Goal: Book appointment/travel/reservation

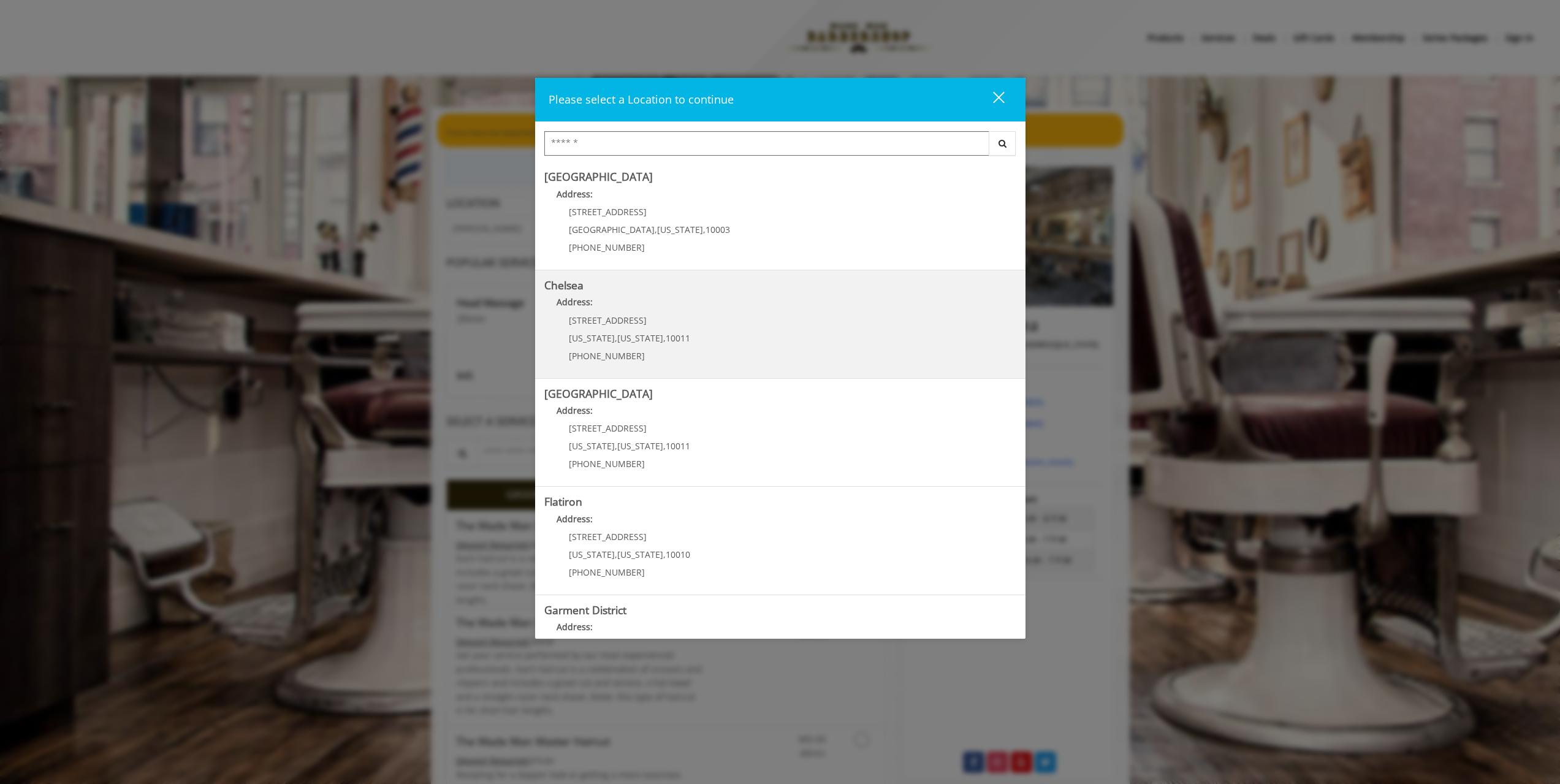
scroll to position [61, 0]
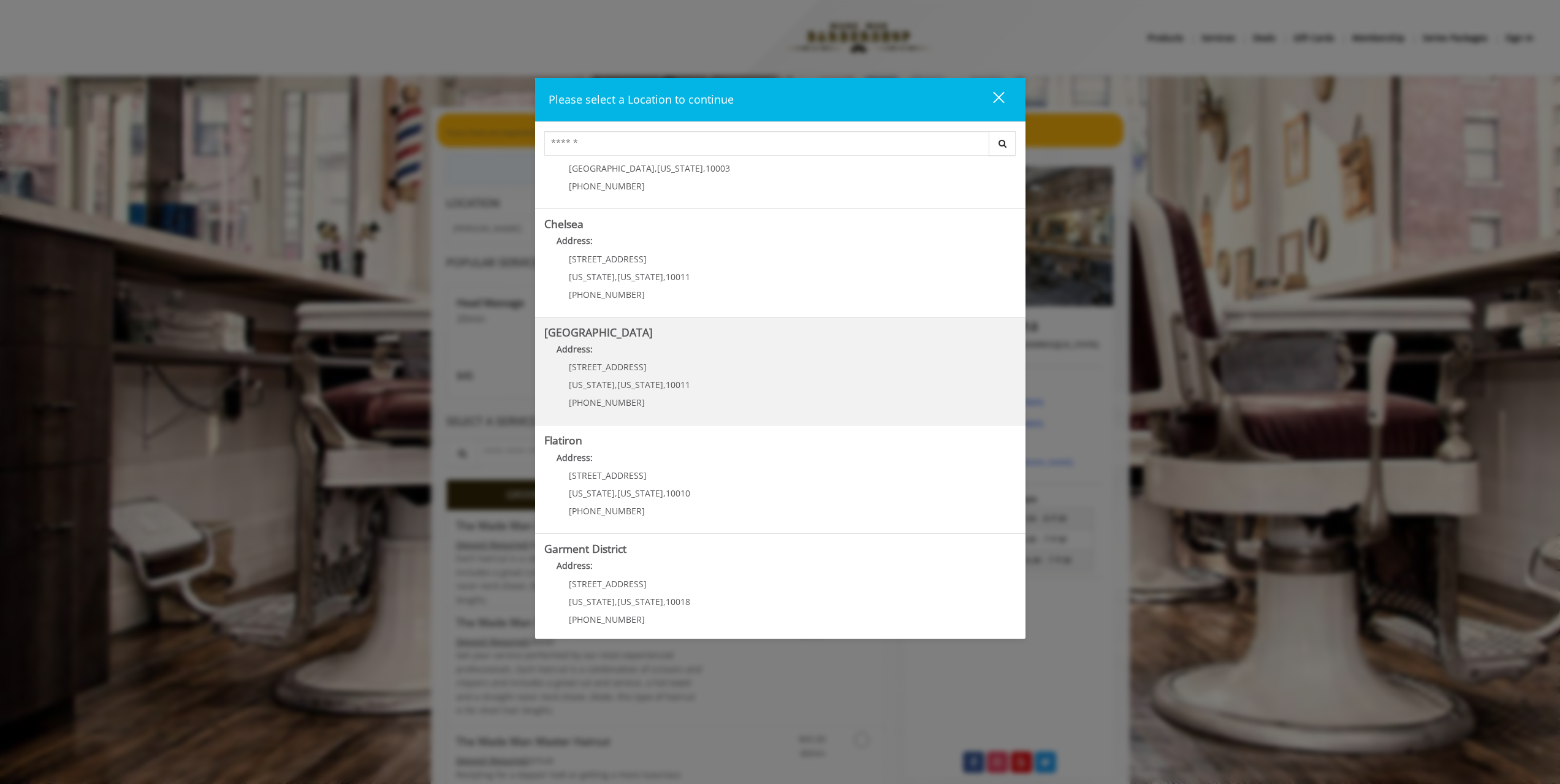
click at [600, 374] on div "267 W 15th St New York , New York , 10011 (646) 850-0041" at bounding box center [621, 388] width 152 height 54
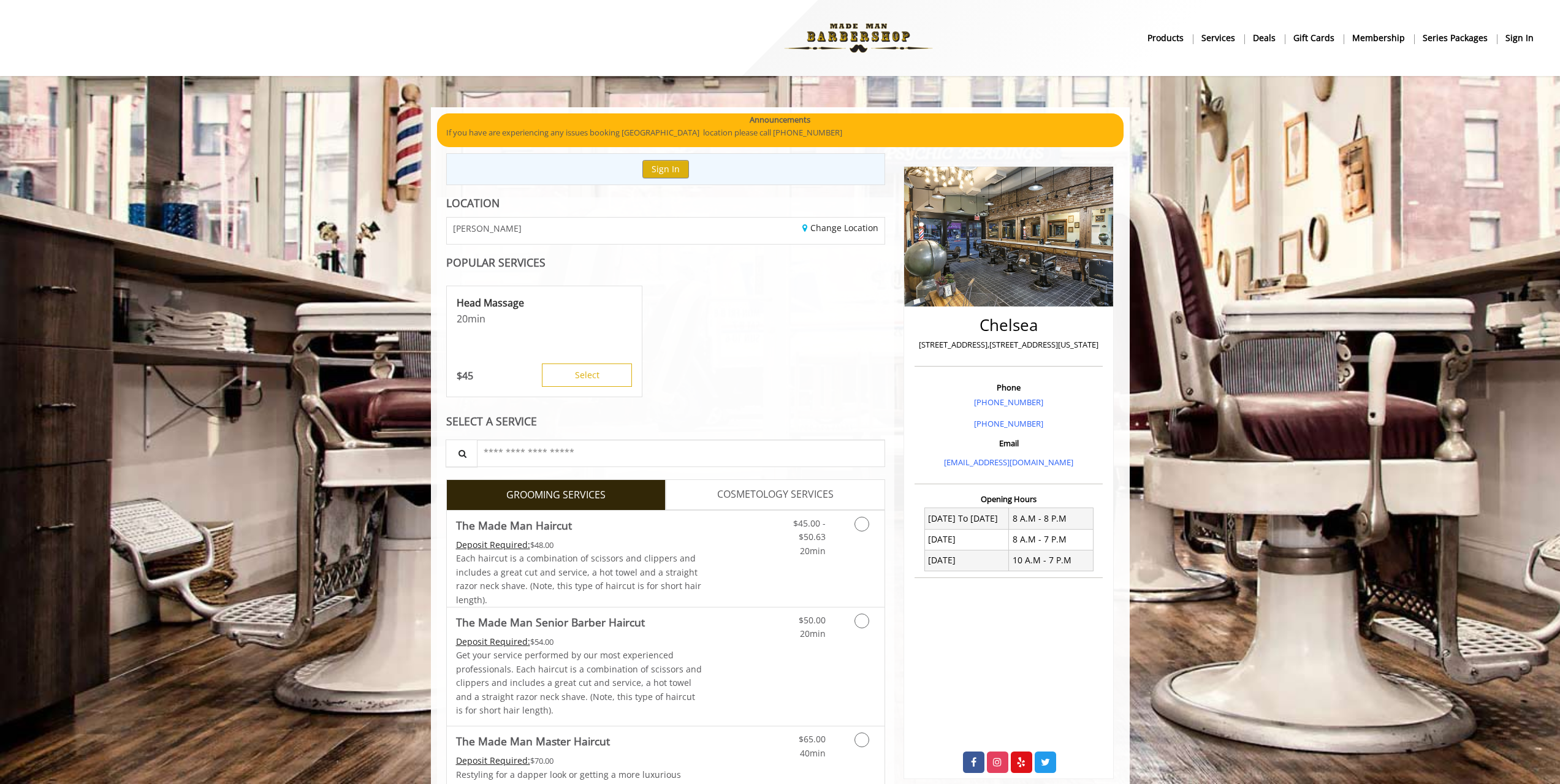
scroll to position [61, 0]
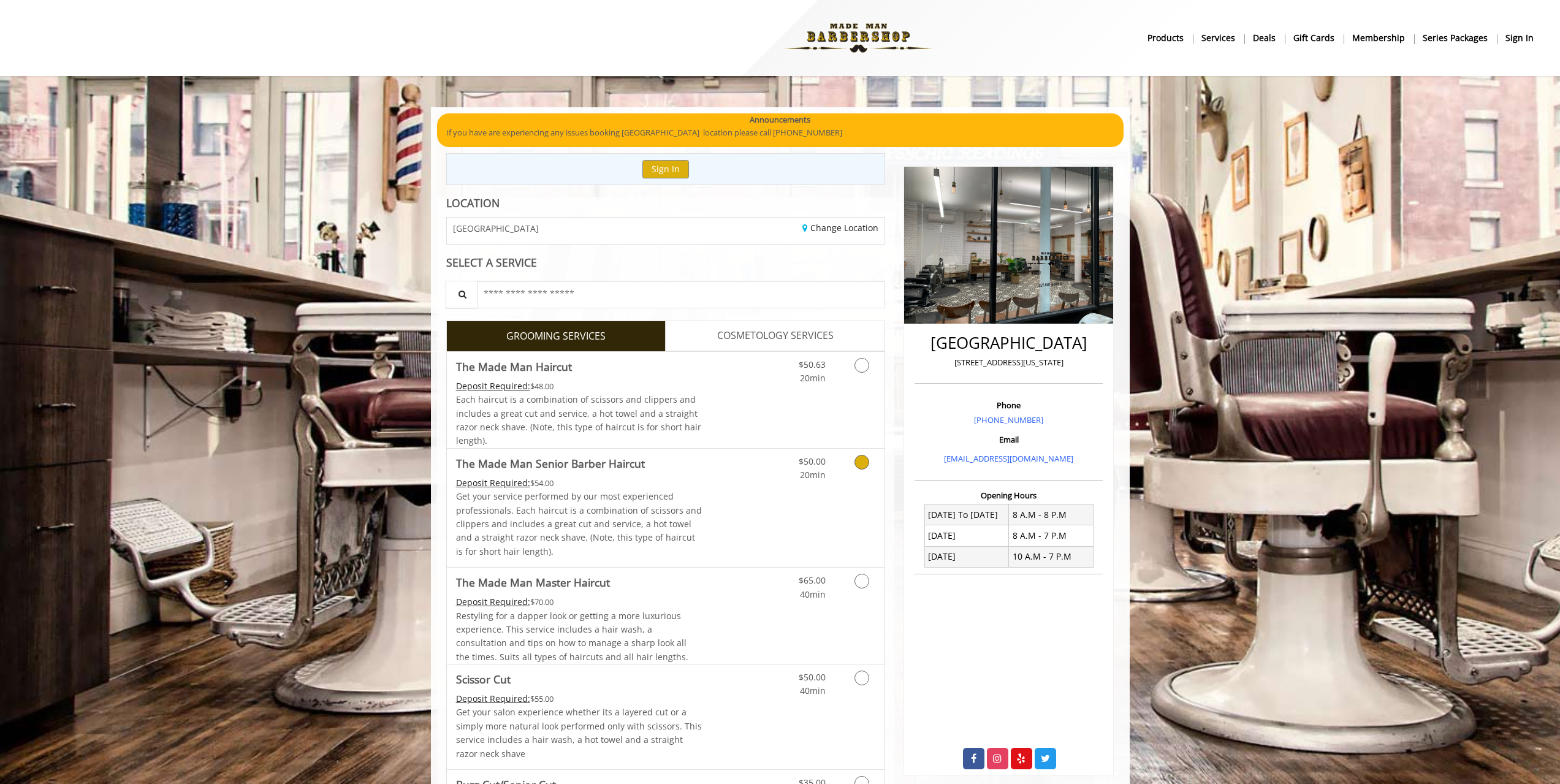
click at [858, 464] on icon "Grooming services" at bounding box center [862, 463] width 15 height 15
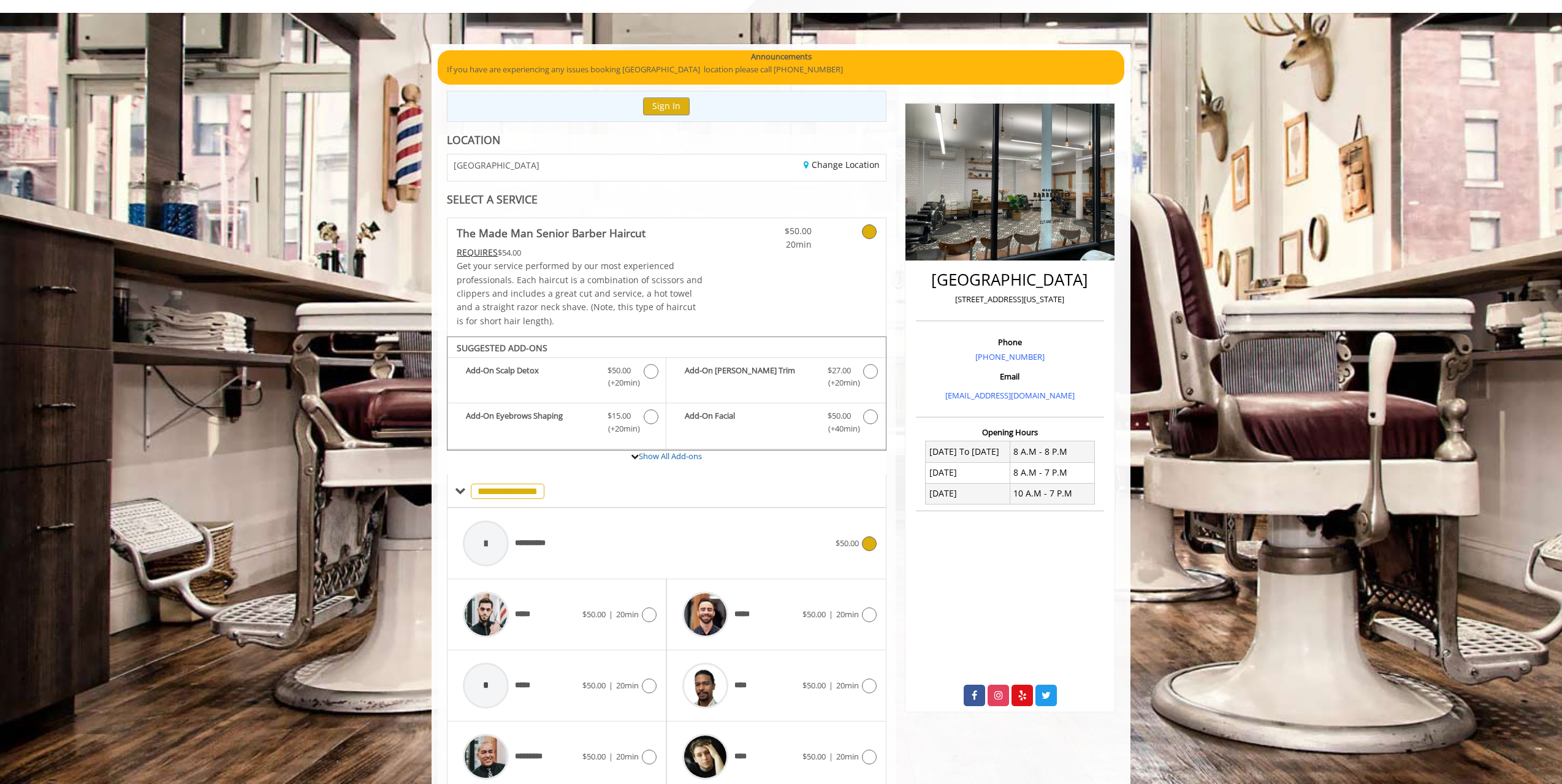
scroll to position [115, 0]
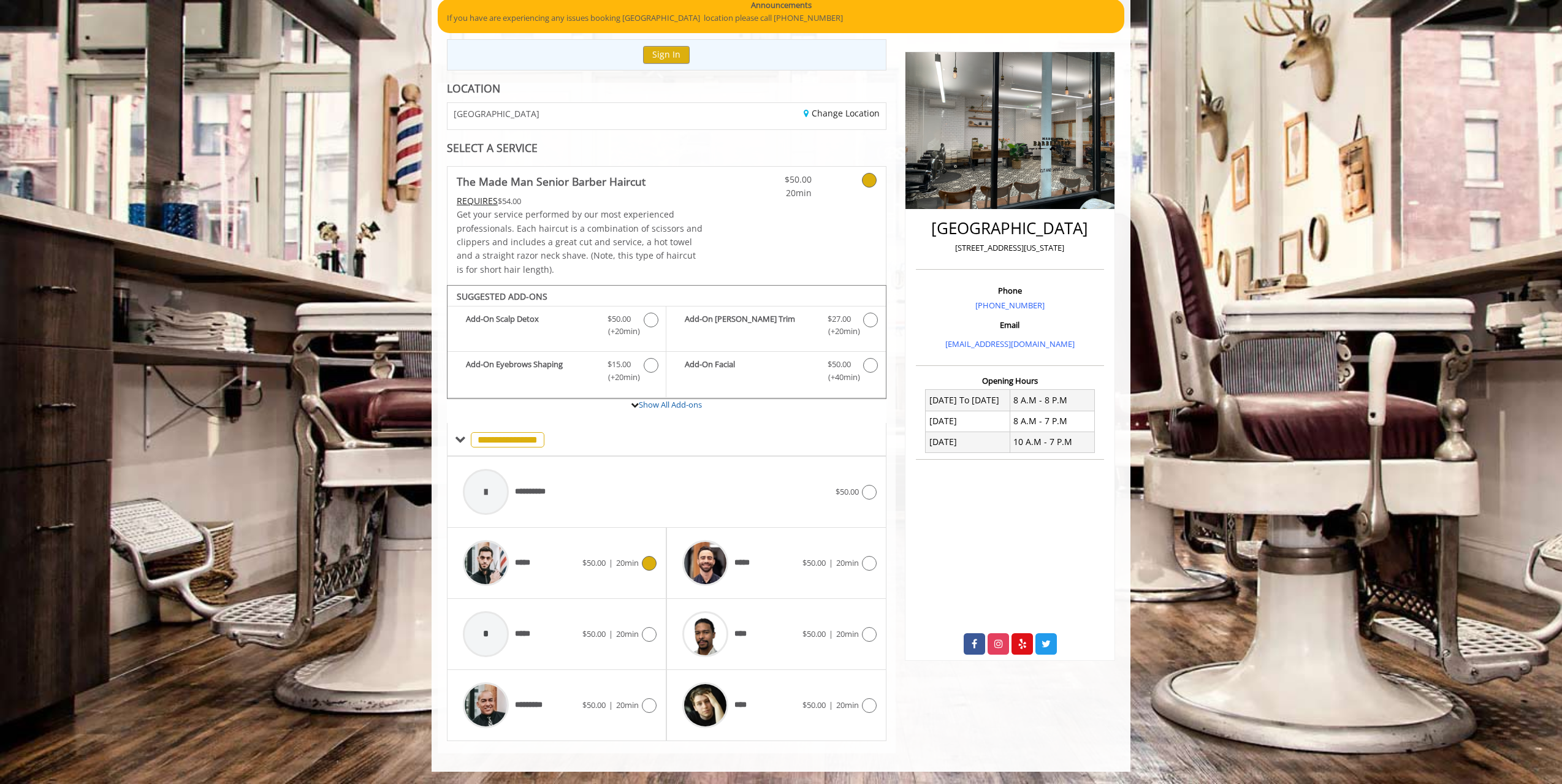
click at [648, 562] on icon at bounding box center [650, 563] width 15 height 15
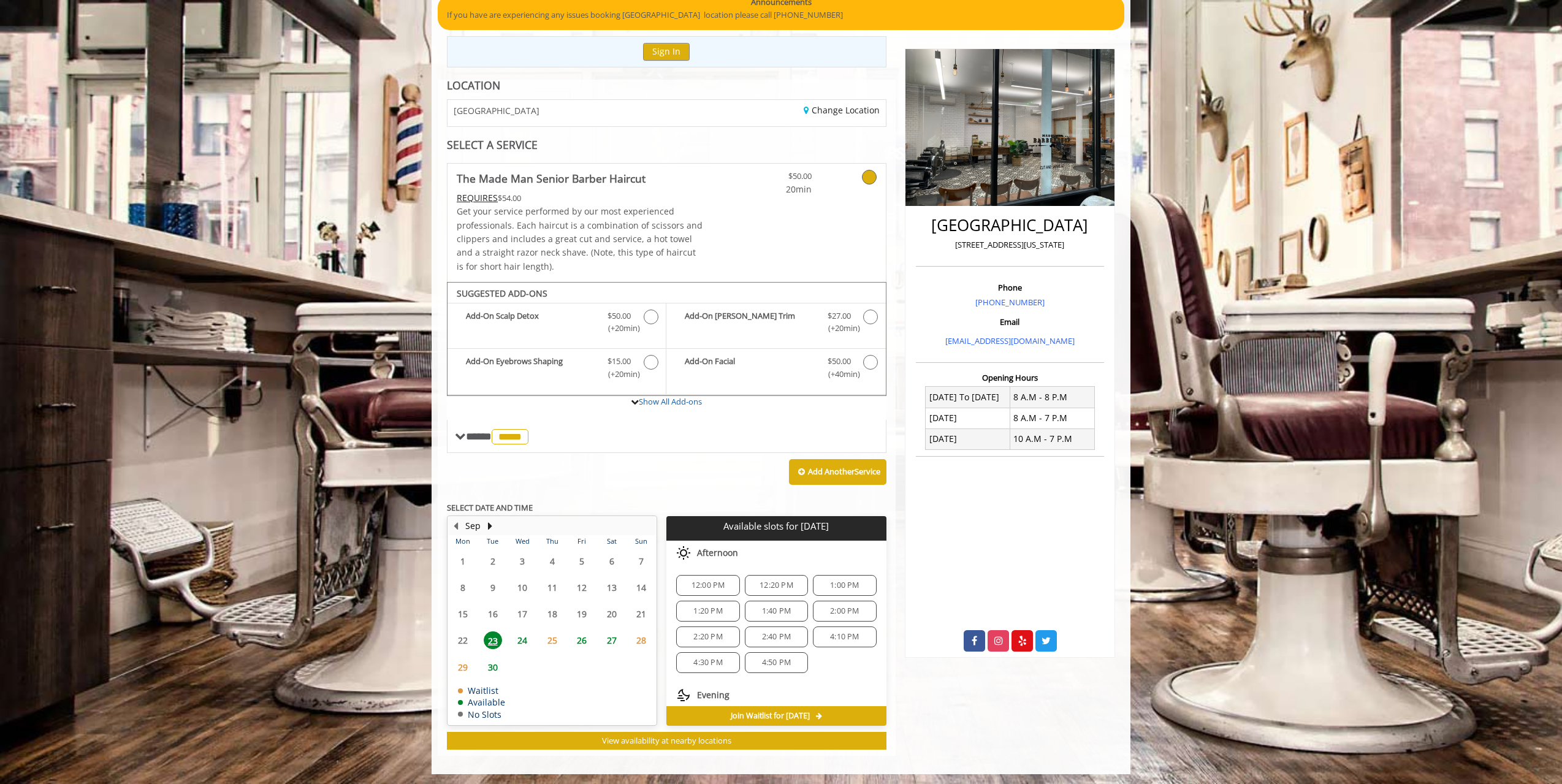
scroll to position [120, 0]
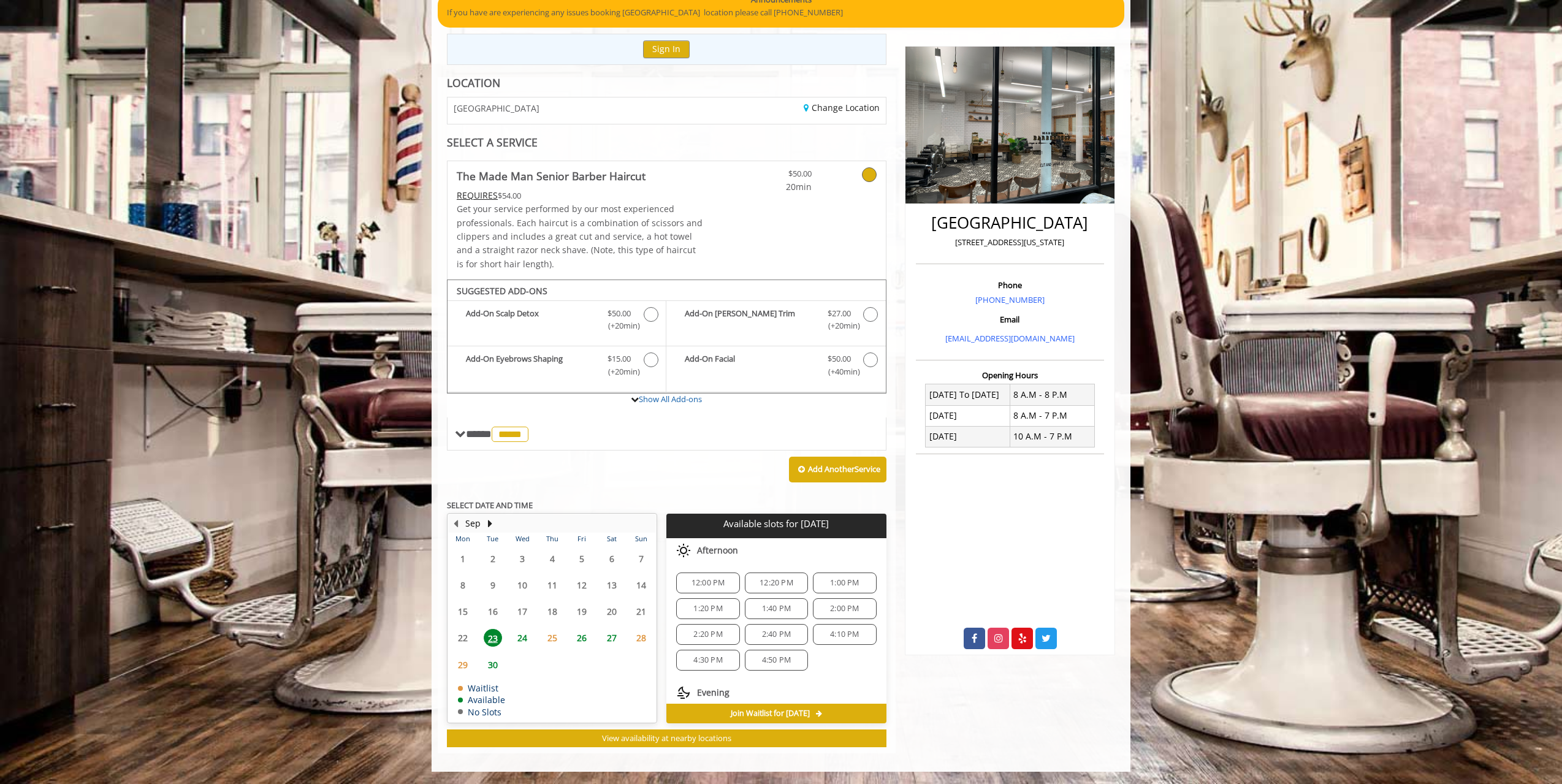
click at [525, 639] on span "24" at bounding box center [523, 637] width 19 height 18
